Goal: Obtain resource: Obtain resource

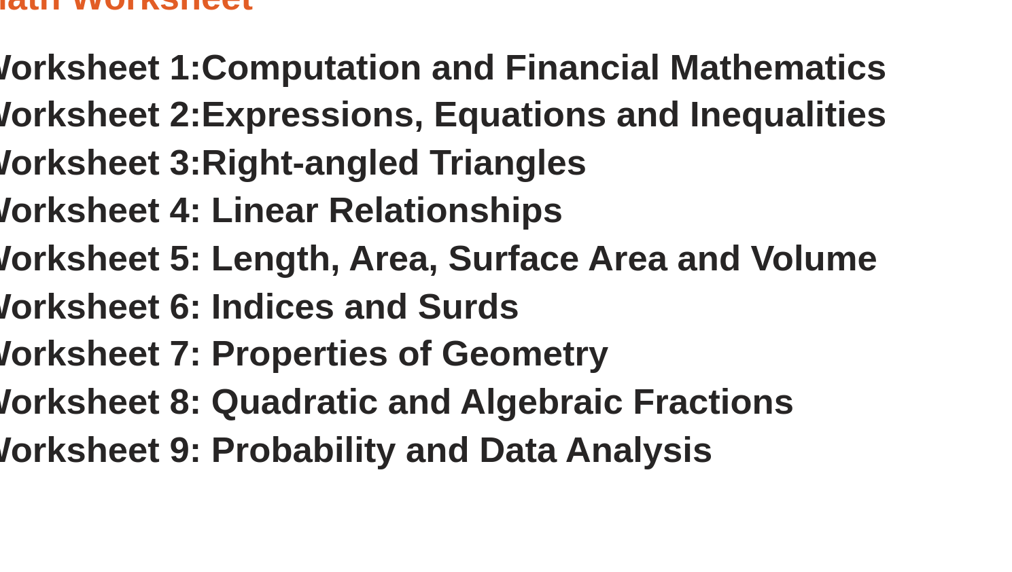
scroll to position [3952, 0]
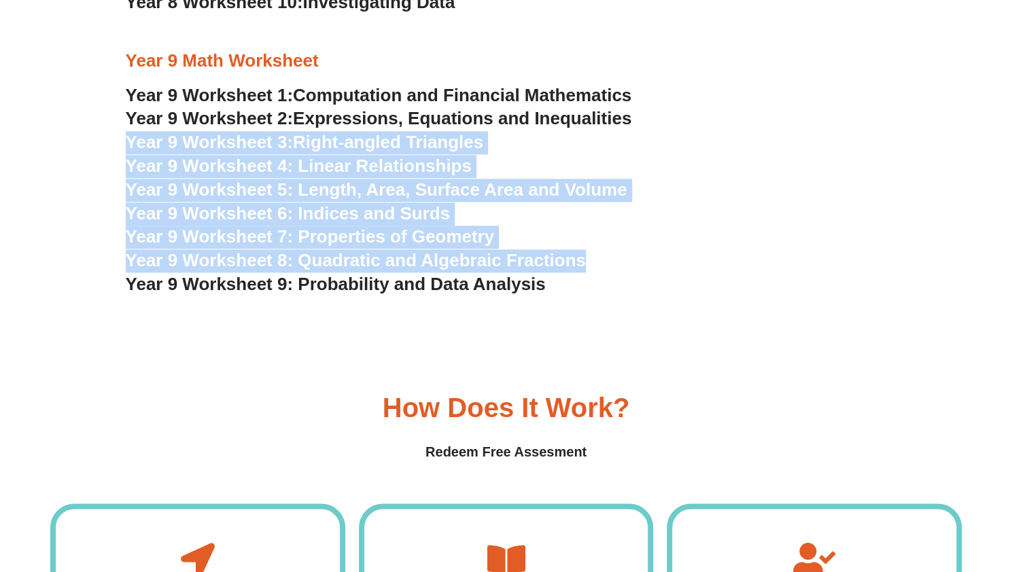
drag, startPoint x: 691, startPoint y: 121, endPoint x: 692, endPoint y: 272, distance: 150.8
click at [692, 272] on h3 "Year 9 Worksheet 8: Quadratic and Algebraic Fractions" at bounding box center [506, 260] width 761 height 23
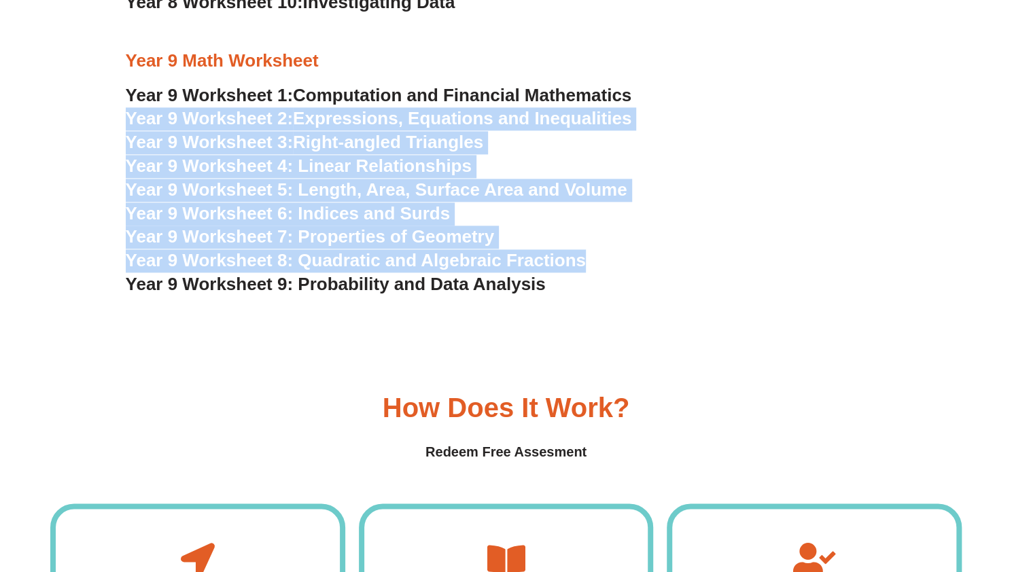
drag, startPoint x: 692, startPoint y: 272, endPoint x: 696, endPoint y: 84, distance: 187.6
click at [675, 124] on h3 "Year 9 Worksheet 2: Expressions, Equations and Inequalities" at bounding box center [506, 118] width 761 height 23
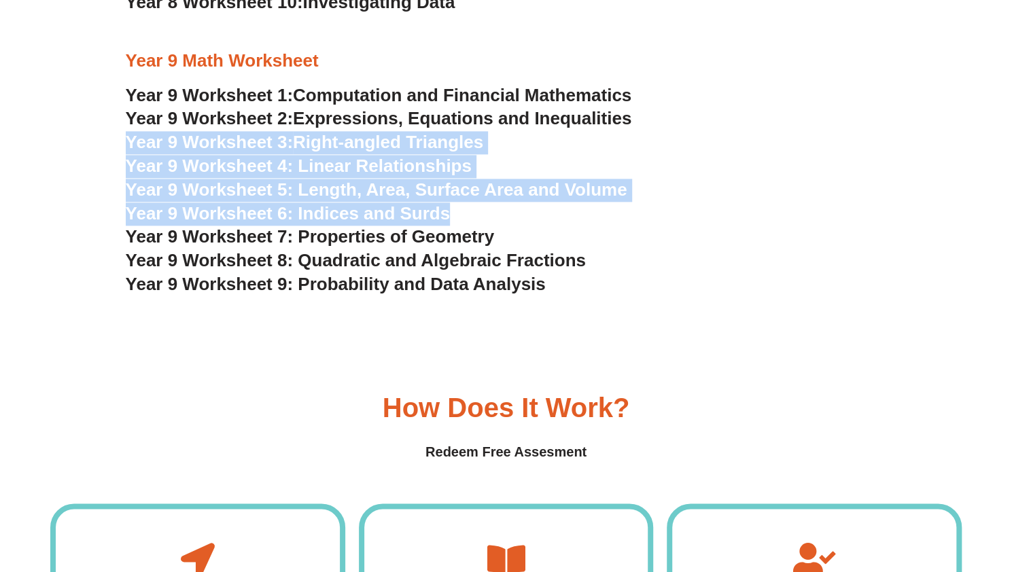
drag, startPoint x: 675, startPoint y: 124, endPoint x: 679, endPoint y: 224, distance: 99.3
click at [679, 224] on h3 "Year 9 Worksheet 6: Indices and Surds" at bounding box center [506, 213] width 761 height 23
